Goal: Task Accomplishment & Management: Manage account settings

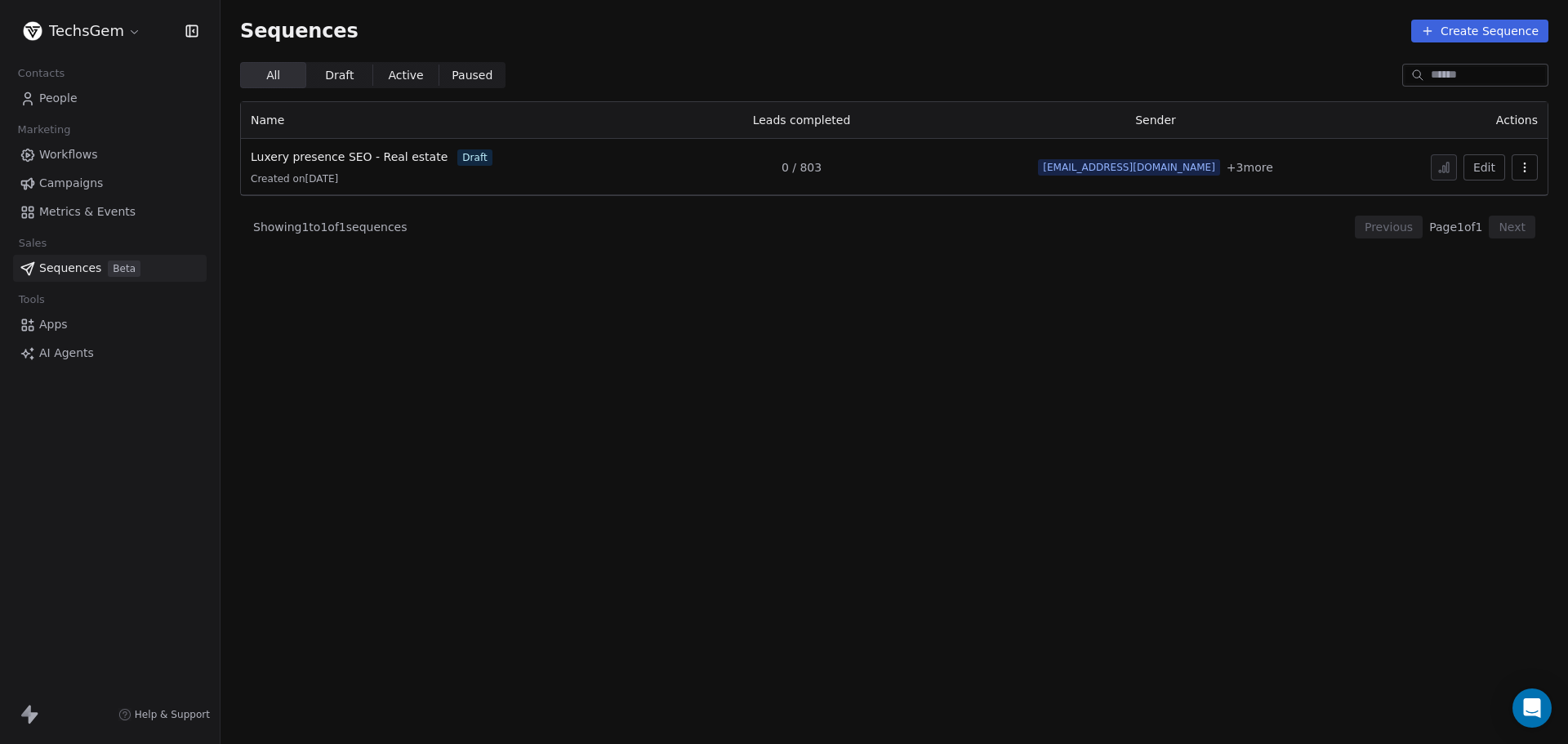
click at [1479, 178] on button "Edit" at bounding box center [1484, 167] width 42 height 26
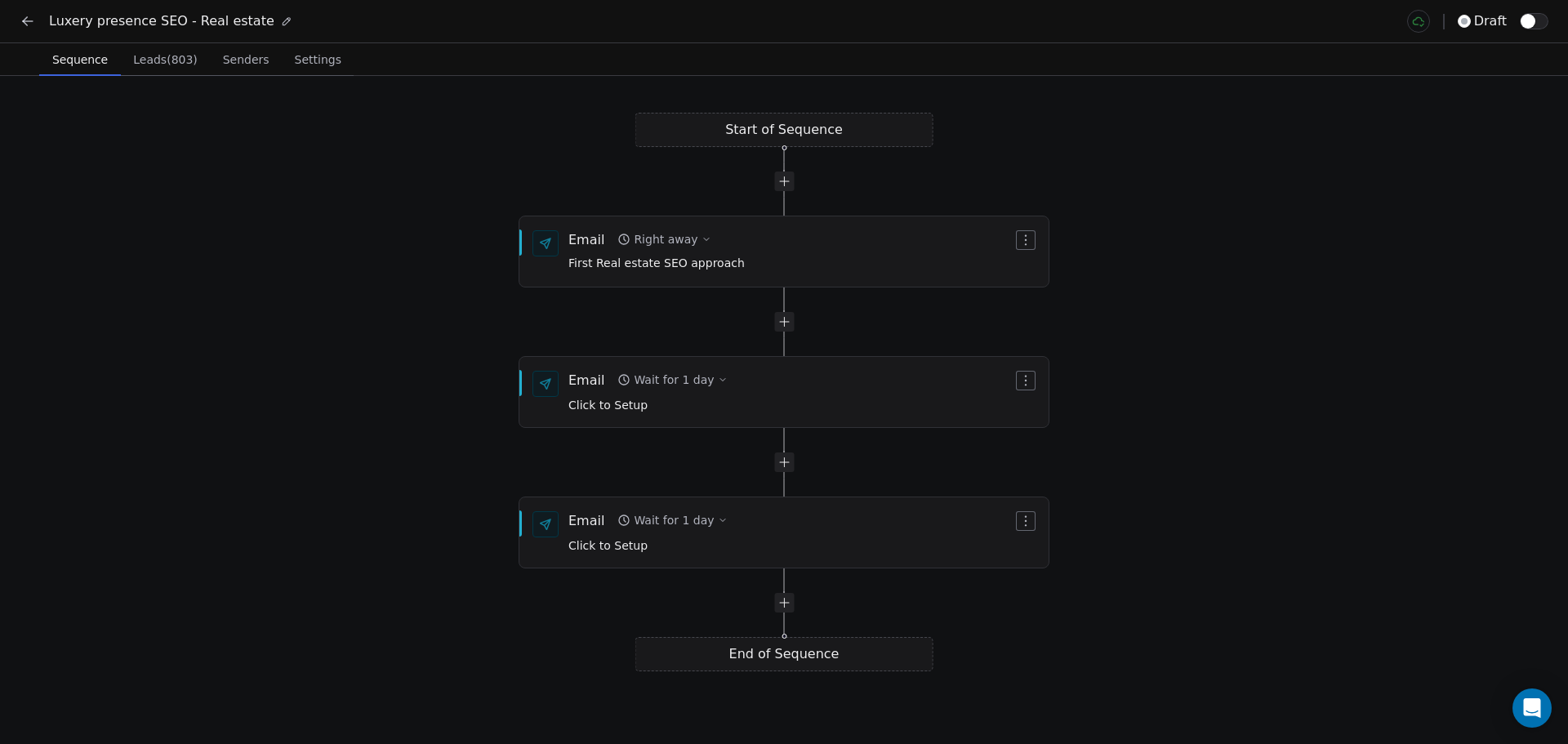
click at [23, 20] on icon at bounding box center [28, 21] width 16 height 16
